Goal: Transaction & Acquisition: Download file/media

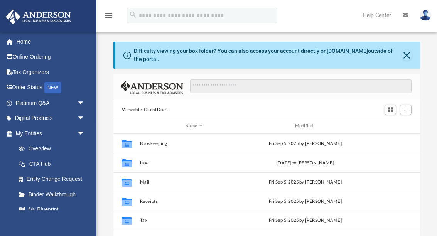
scroll to position [3, 0]
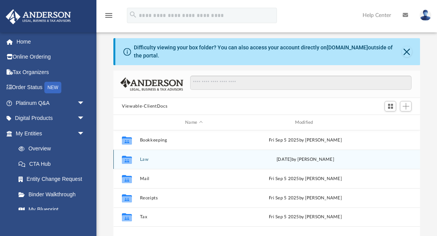
click at [136, 153] on div "Collaborated Folder" at bounding box center [126, 159] width 19 height 12
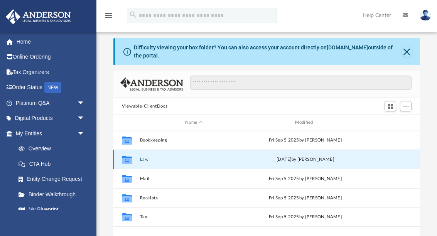
click at [142, 159] on button "Law" at bounding box center [194, 159] width 108 height 5
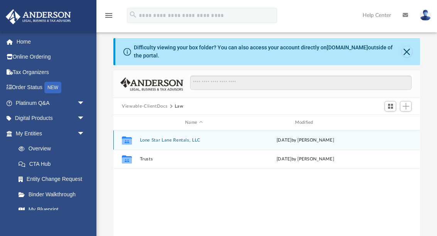
click at [151, 142] on button "Lone Star Lane Rentals, LLC" at bounding box center [194, 140] width 108 height 5
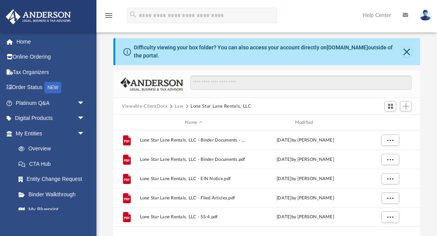
click at [81, 111] on span "arrow_drop_down" at bounding box center [84, 119] width 15 height 16
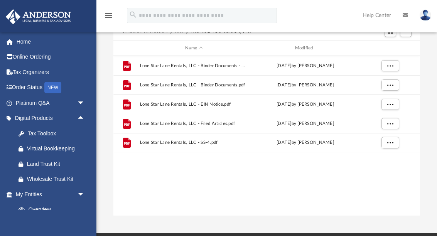
scroll to position [0, 0]
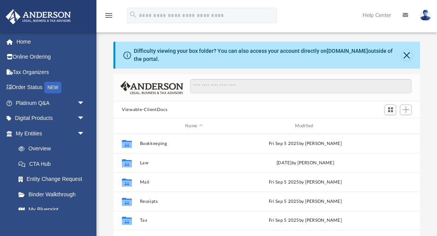
click at [86, 98] on span "arrow_drop_down" at bounding box center [84, 103] width 15 height 16
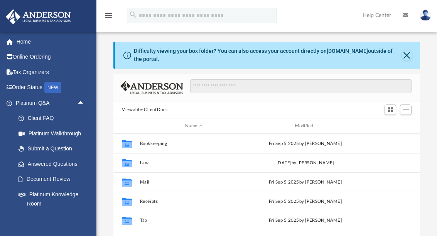
click at [87, 101] on span "arrow_drop_up" at bounding box center [84, 103] width 15 height 16
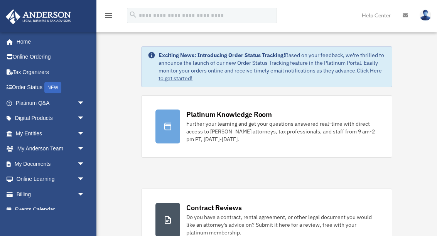
click at [80, 158] on span "arrow_drop_down" at bounding box center [84, 164] width 15 height 16
click at [30, 177] on link "Box" at bounding box center [54, 178] width 86 height 15
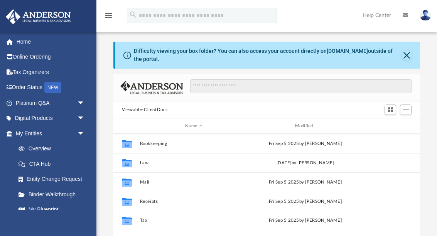
scroll to position [175, 306]
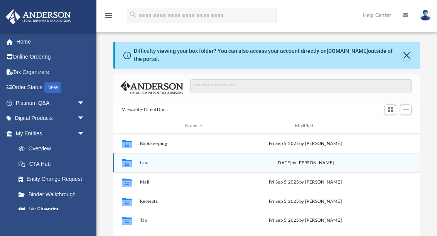
click at [148, 160] on button "Law" at bounding box center [194, 162] width 108 height 5
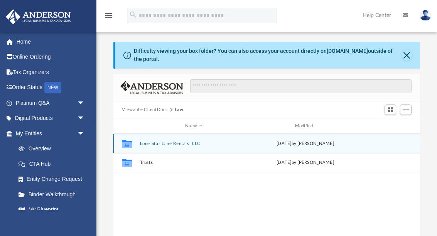
click at [155, 138] on div "Collaborated Folder Lone Star Lane Rentals, LLC yesterday by Allison Markus" at bounding box center [266, 143] width 306 height 19
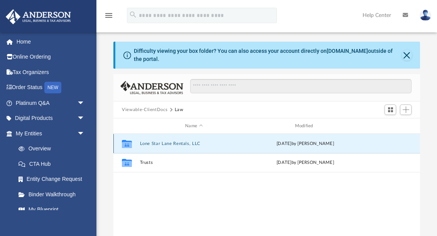
click at [163, 143] on button "Lone Star Lane Rentals, LLC" at bounding box center [194, 143] width 108 height 5
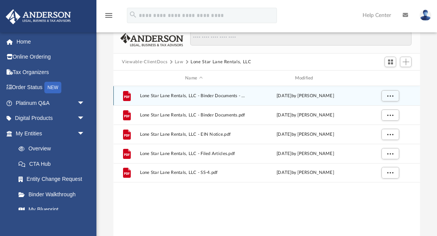
scroll to position [50, 0]
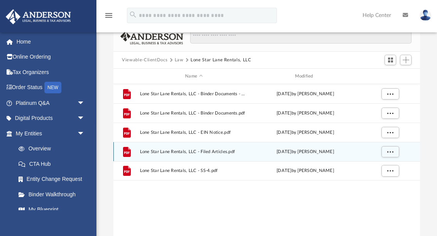
click at [223, 150] on span "Lone Star Lane Rentals, LLC - Filed Articles.pdf" at bounding box center [194, 151] width 108 height 5
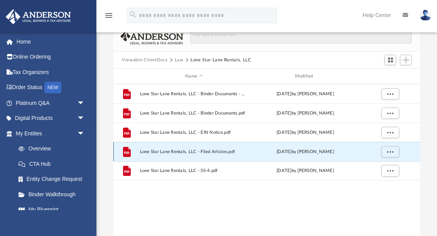
click at [388, 149] on span "More options" at bounding box center [390, 151] width 6 height 4
click at [387, 178] on li "Download" at bounding box center [382, 179] width 22 height 8
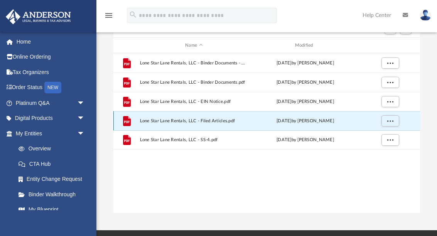
click at [395, 118] on button "More options" at bounding box center [390, 121] width 18 height 12
click at [388, 136] on li "Preview" at bounding box center [382, 136] width 22 height 8
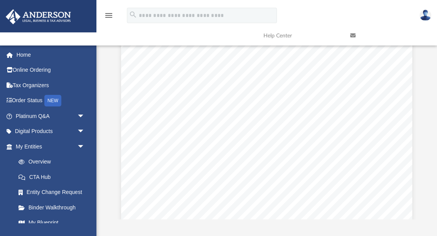
scroll to position [774, 0]
